Goal: Navigation & Orientation: Find specific page/section

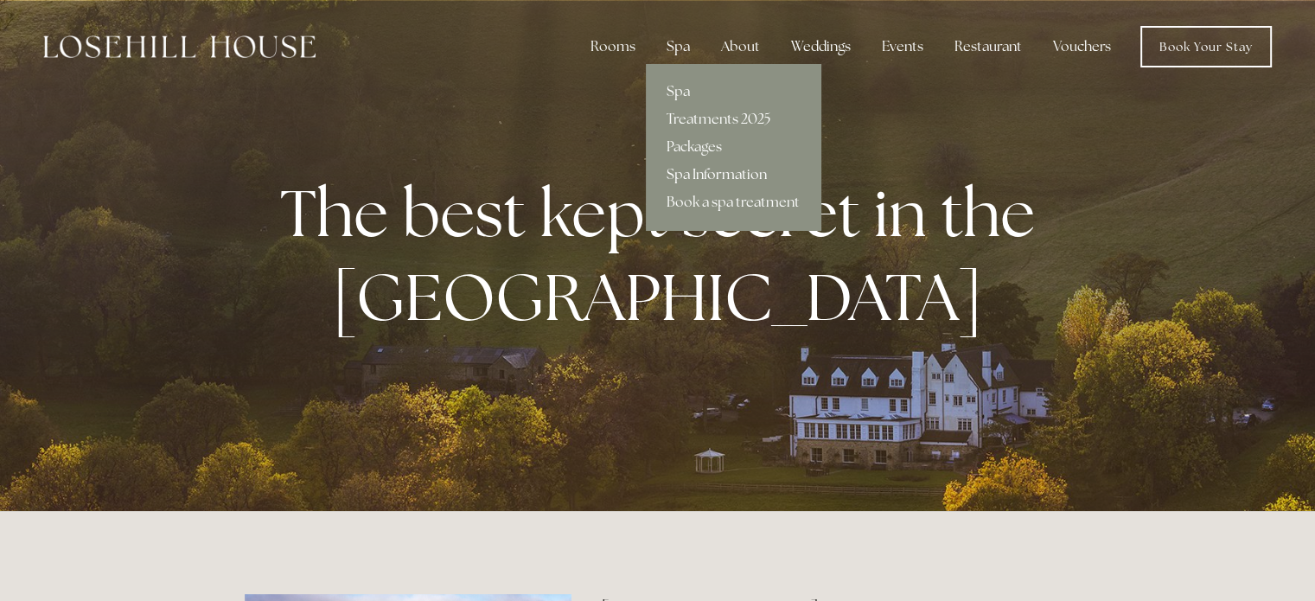
click at [693, 174] on link "Spa Information" at bounding box center [733, 175] width 175 height 28
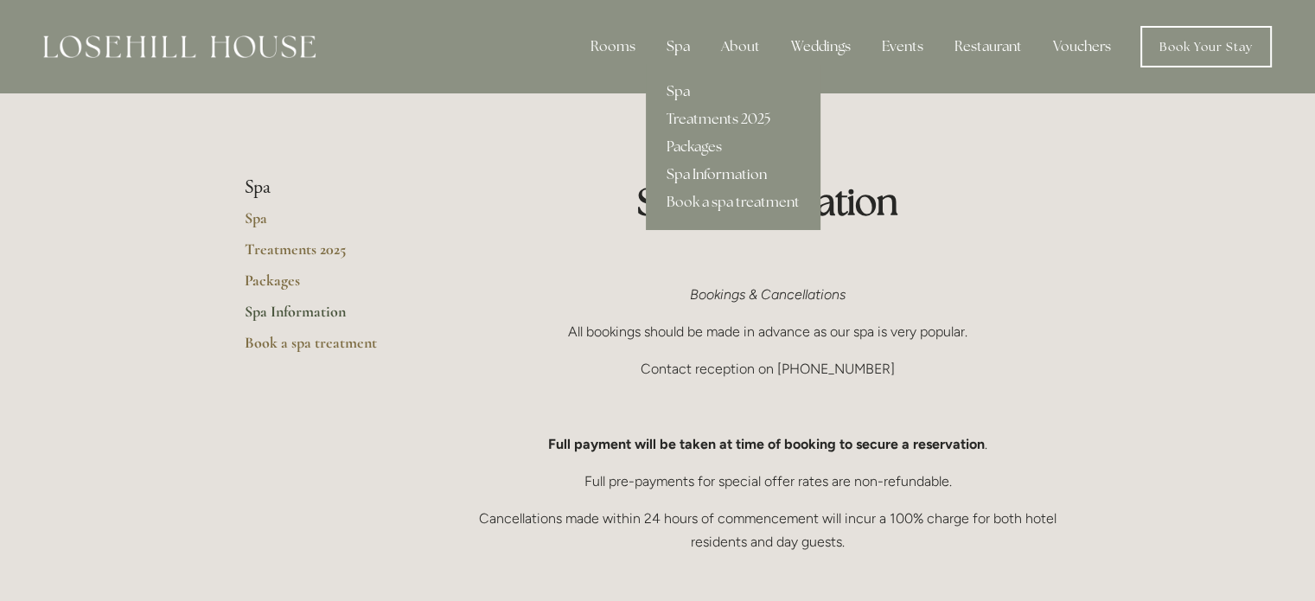
click at [680, 92] on link "Spa" at bounding box center [733, 92] width 175 height 28
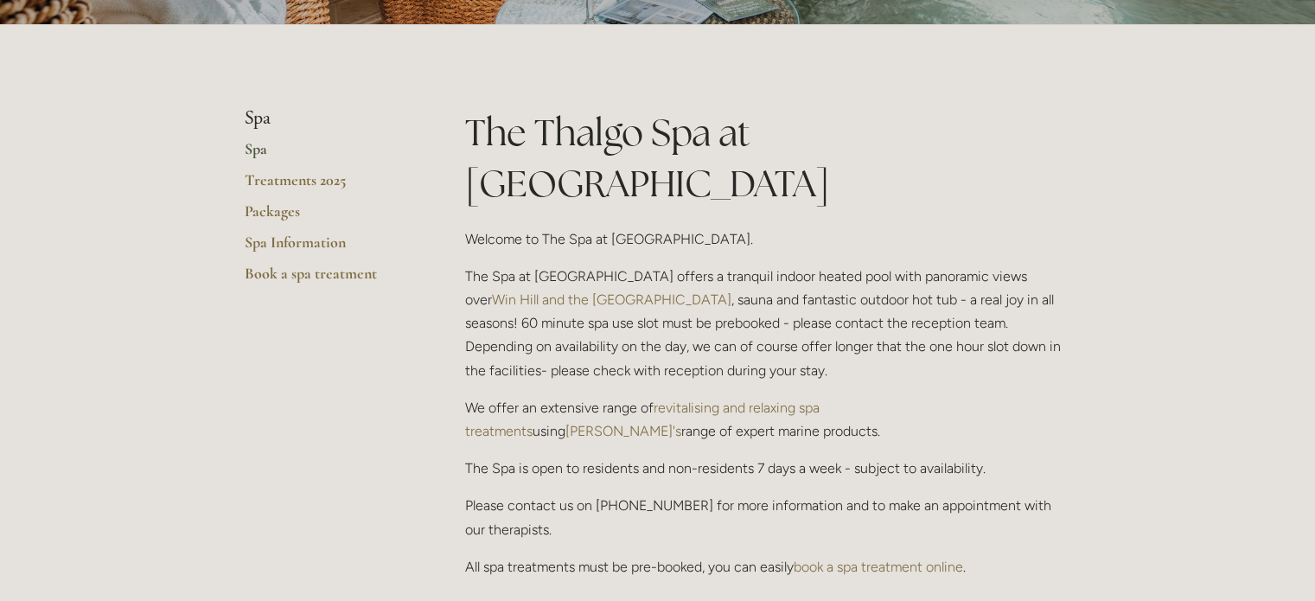
scroll to position [346, 0]
